Goal: Use online tool/utility

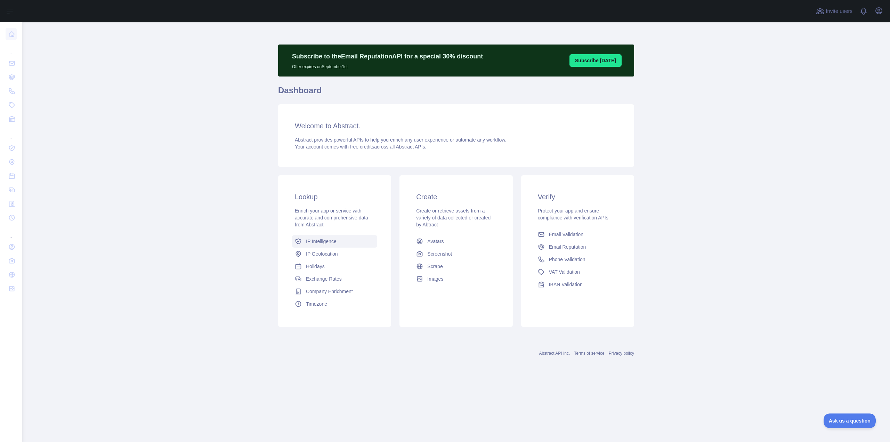
click at [314, 242] on span "IP Intelligence" at bounding box center [321, 241] width 31 height 7
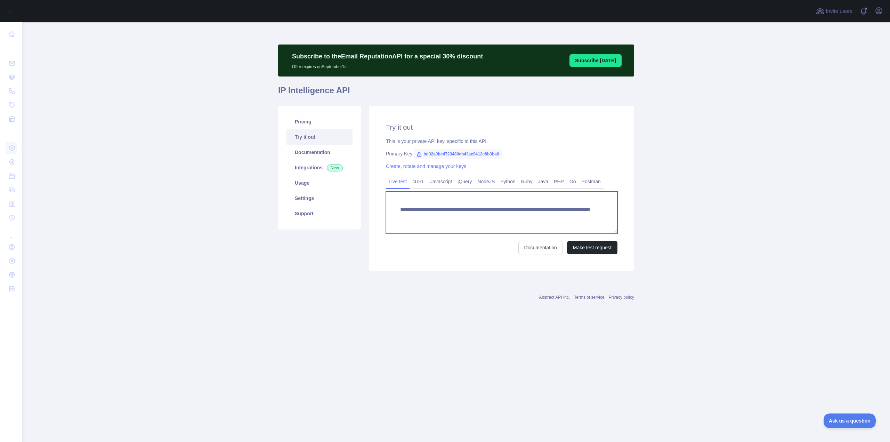
drag, startPoint x: 534, startPoint y: 217, endPoint x: 579, endPoint y: 214, distance: 45.4
click at [579, 214] on textarea "**********" at bounding box center [502, 213] width 232 height 42
paste textarea
click at [590, 248] on button "Make test request" at bounding box center [592, 247] width 50 height 13
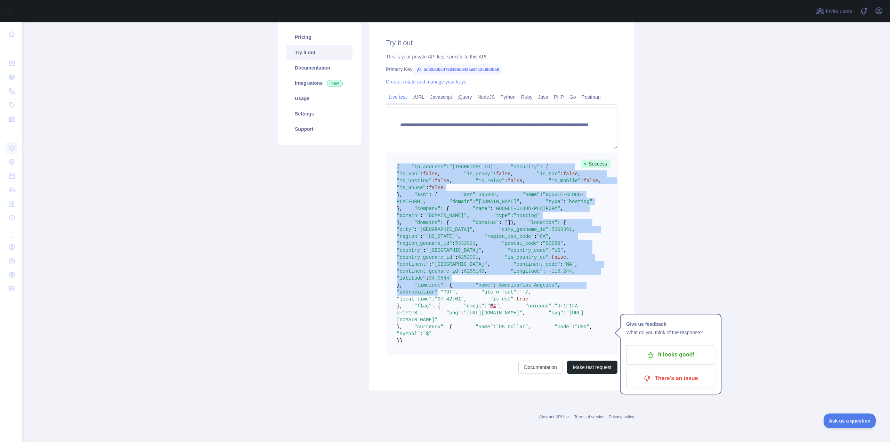
scroll to position [328, 0]
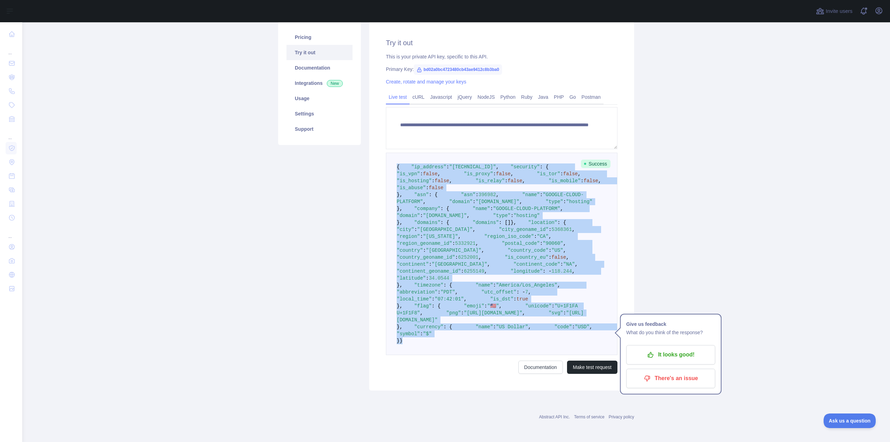
drag, startPoint x: 400, startPoint y: 87, endPoint x: 395, endPoint y: 338, distance: 251.2
click at [396, 342] on pre "{ "ip_address" : "[TECHNICAL_ID]" , "security" : { "is_vpn" : false , "is_proxy…" at bounding box center [502, 254] width 232 height 202
copy code "{ "ip_address" : "[TECHNICAL_ID]" , "security" : { "is_vpn" : false , "is_proxy…"
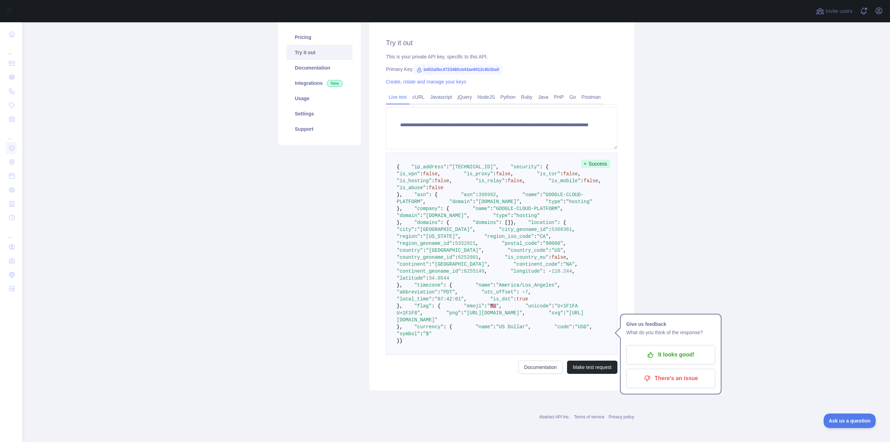
drag, startPoint x: 302, startPoint y: 157, endPoint x: 306, endPoint y: 154, distance: 5.1
click at [305, 154] on div "Pricing Try it out Documentation Integrations New Usage Settings Support" at bounding box center [319, 205] width 91 height 369
drag, startPoint x: 531, startPoint y: 132, endPoint x: 568, endPoint y: 136, distance: 37.5
click at [568, 136] on textarea "**********" at bounding box center [502, 128] width 232 height 42
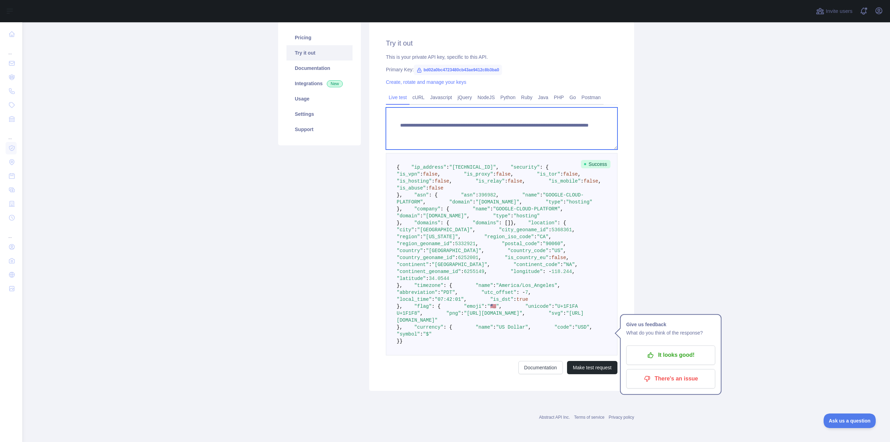
paste textarea "*"
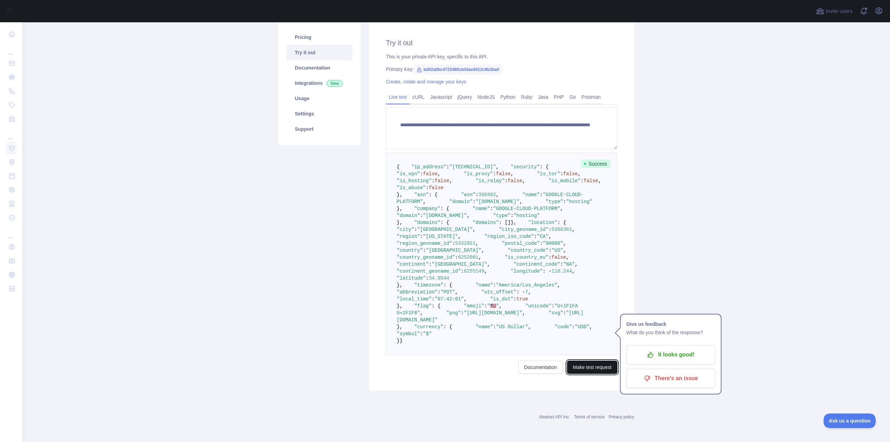
click at [585, 367] on button "Make test request" at bounding box center [592, 367] width 50 height 13
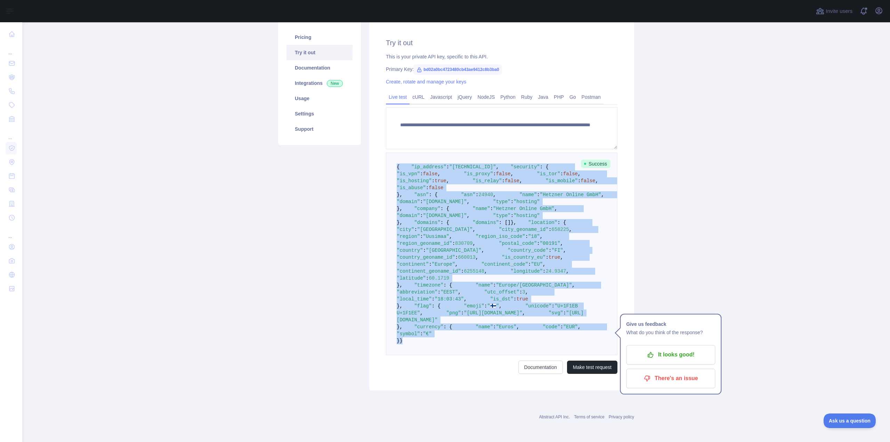
drag, startPoint x: 393, startPoint y: 78, endPoint x: 396, endPoint y: 341, distance: 263.0
click at [397, 342] on pre "{ "ip_address" : "[TECHNICAL_ID]" , "security" : { "is_vpn" : false , "is_proxy…" at bounding box center [502, 254] width 232 height 202
copy code "{ "ip_address" : "[TECHNICAL_ID]" , "security" : { "is_vpn" : false , "is_proxy…"
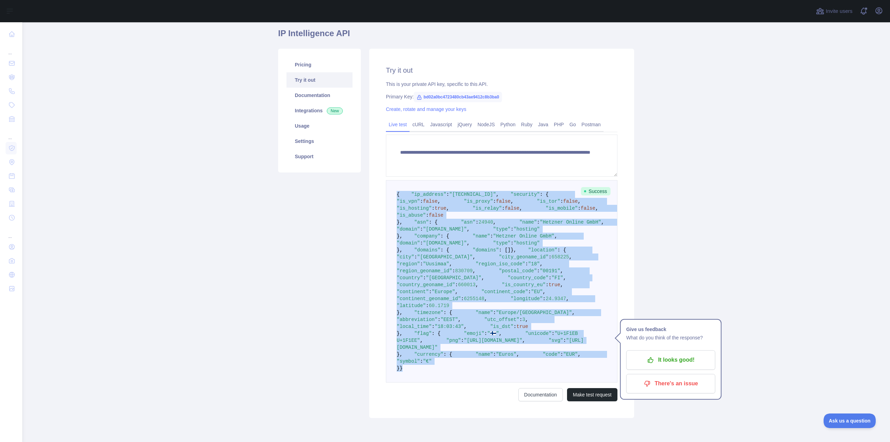
scroll to position [15, 0]
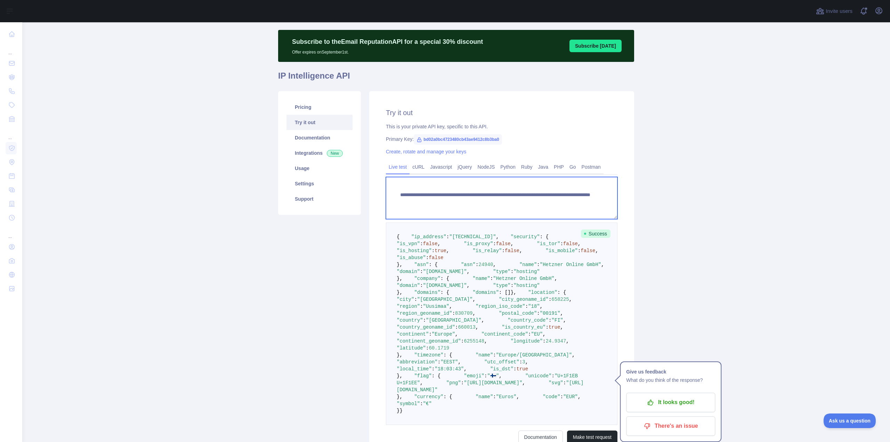
drag, startPoint x: 531, startPoint y: 203, endPoint x: 575, endPoint y: 200, distance: 43.6
click at [575, 200] on textarea "**********" at bounding box center [502, 198] width 232 height 42
paste textarea
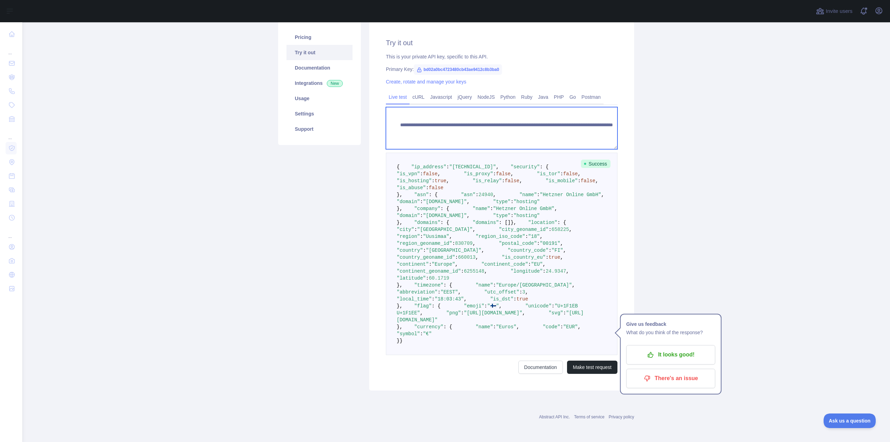
scroll to position [328, 0]
type textarea "**********"
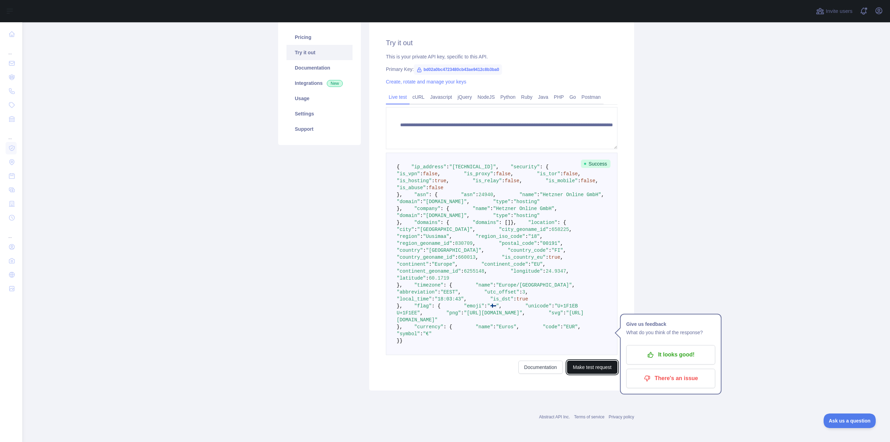
click at [590, 366] on button "Make test request" at bounding box center [592, 367] width 50 height 13
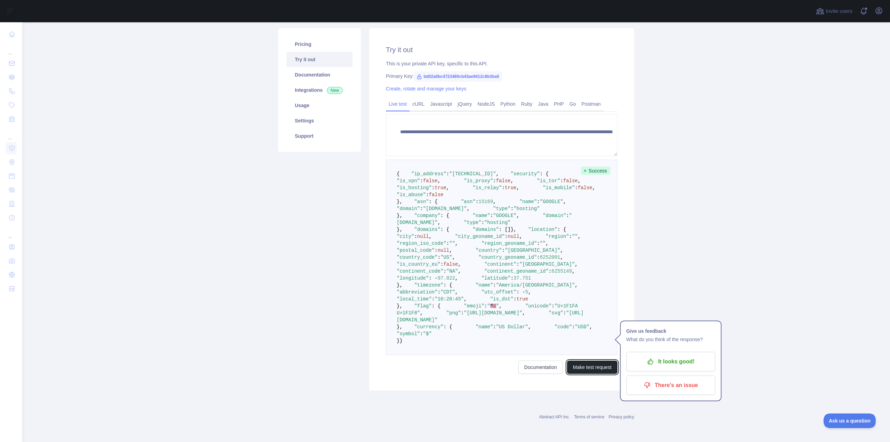
scroll to position [139, 0]
